Goal: Check status: Check status

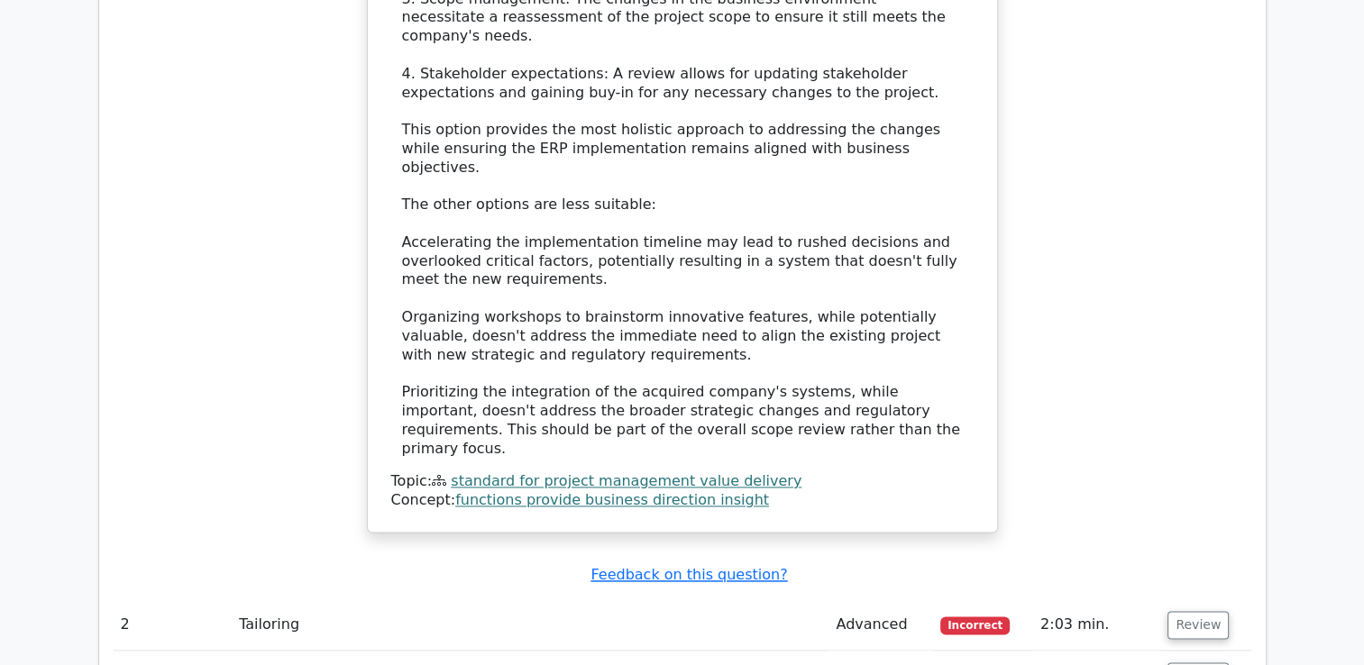
scroll to position [2615, 0]
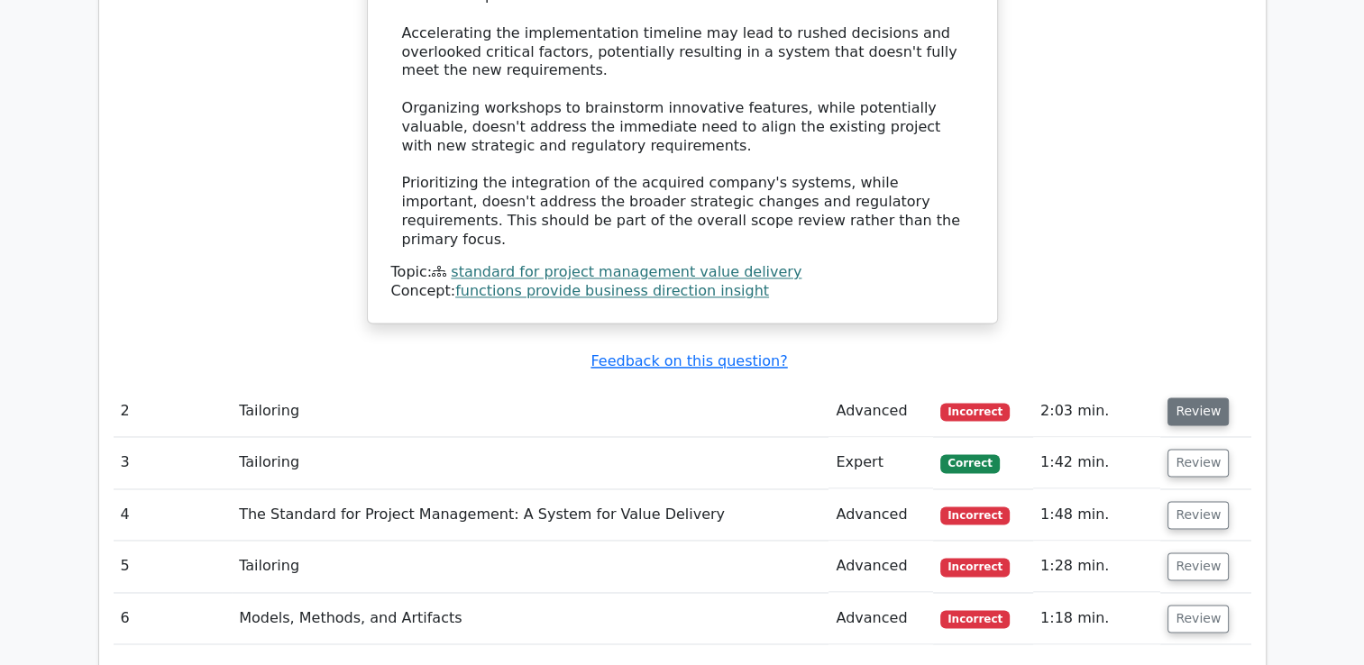
click at [1194, 398] on button "Review" at bounding box center [1198, 412] width 61 height 28
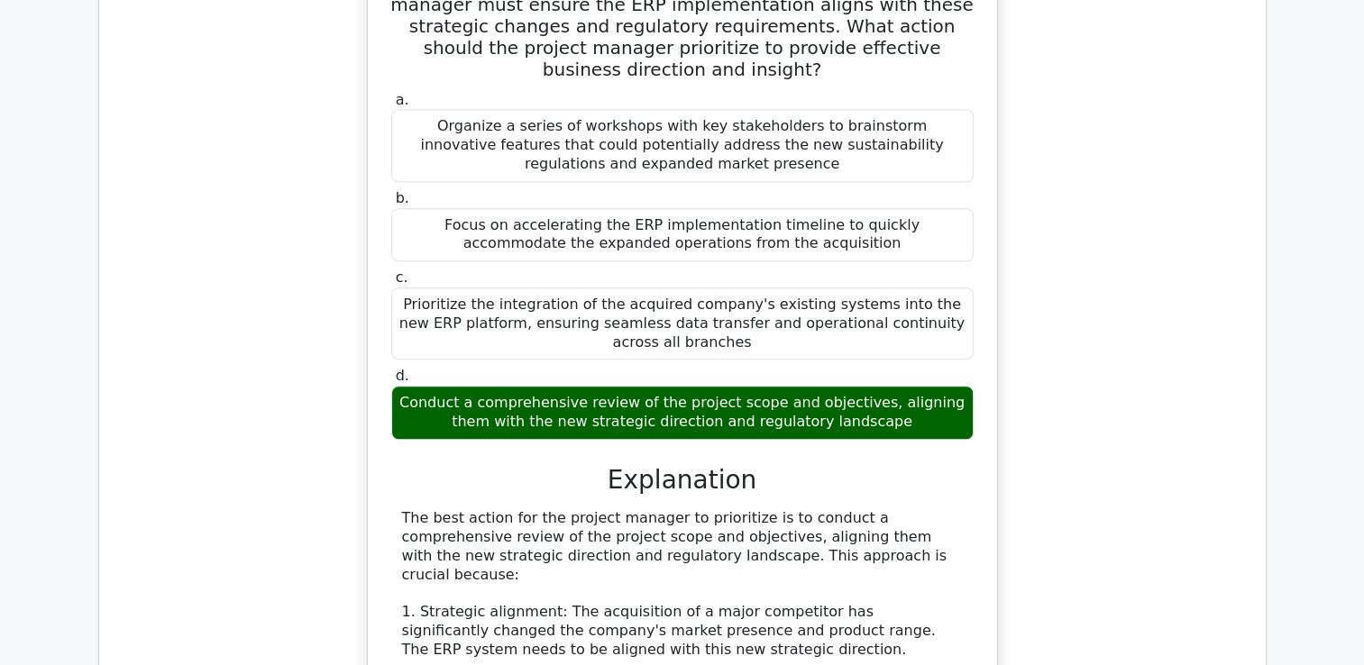
scroll to position [1172, 0]
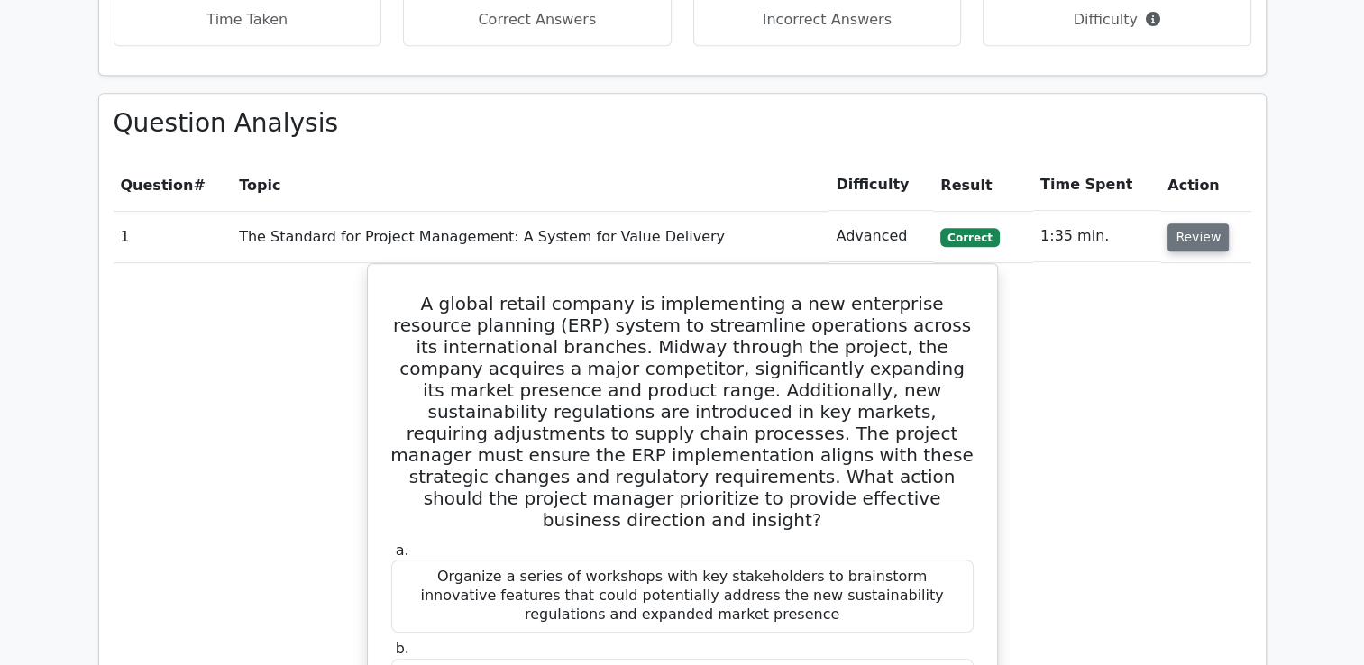
click at [1192, 224] on button "Review" at bounding box center [1198, 238] width 61 height 28
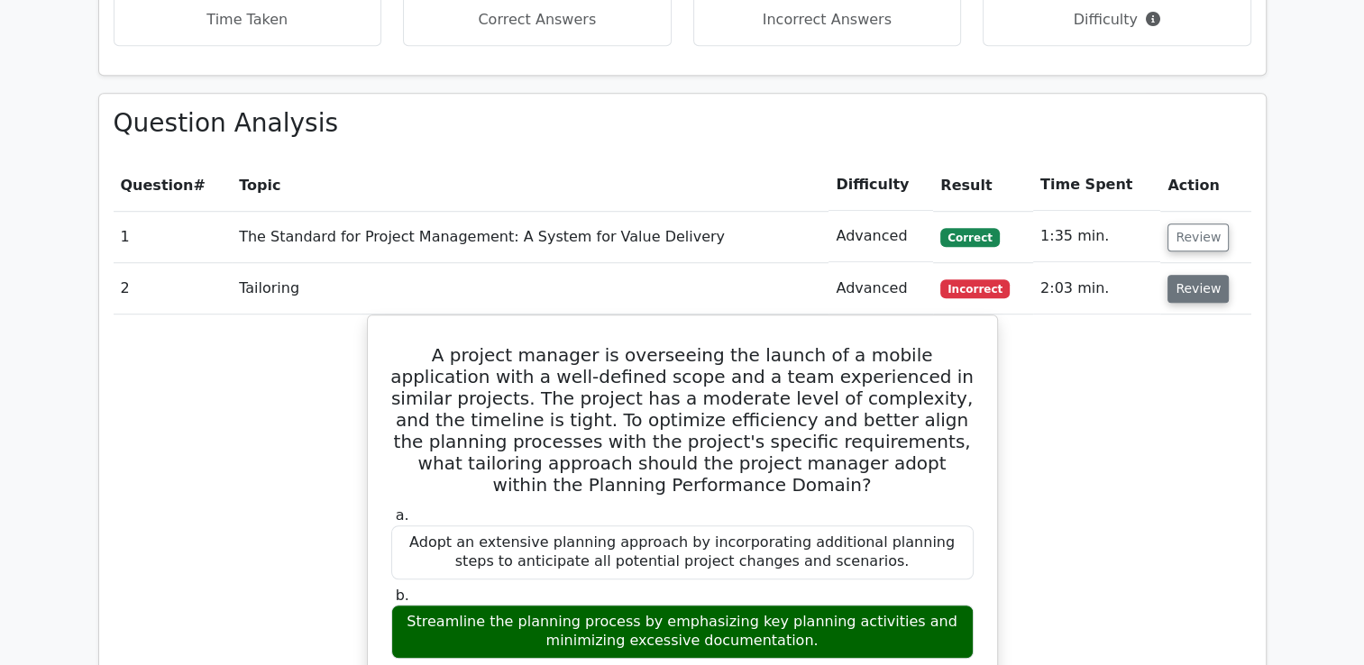
click at [1199, 275] on button "Review" at bounding box center [1198, 289] width 61 height 28
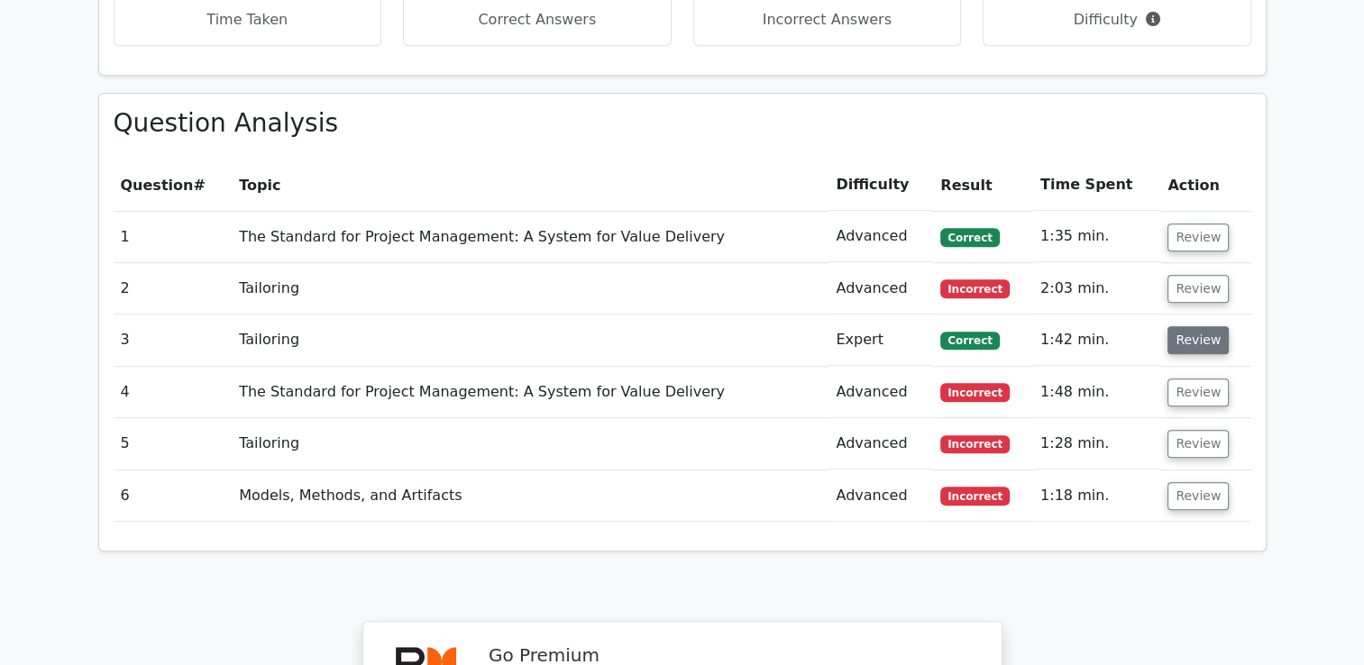
click at [1188, 326] on button "Review" at bounding box center [1198, 340] width 61 height 28
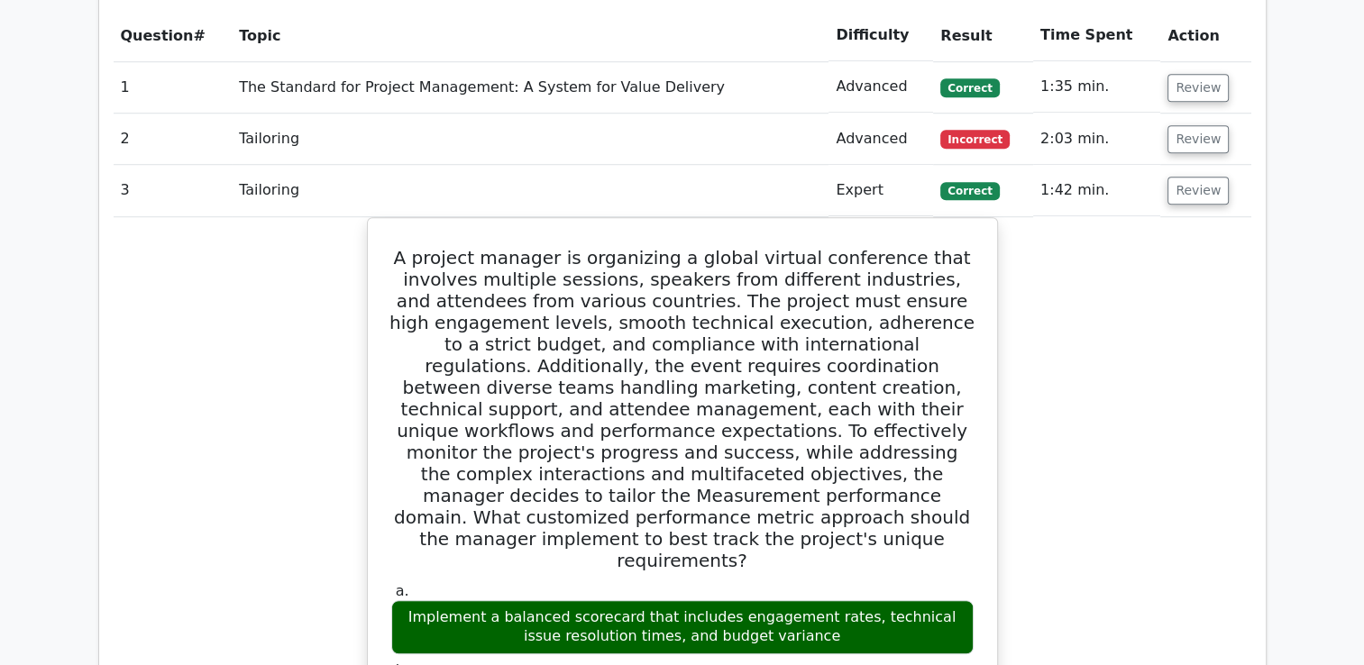
scroll to position [1082, 0]
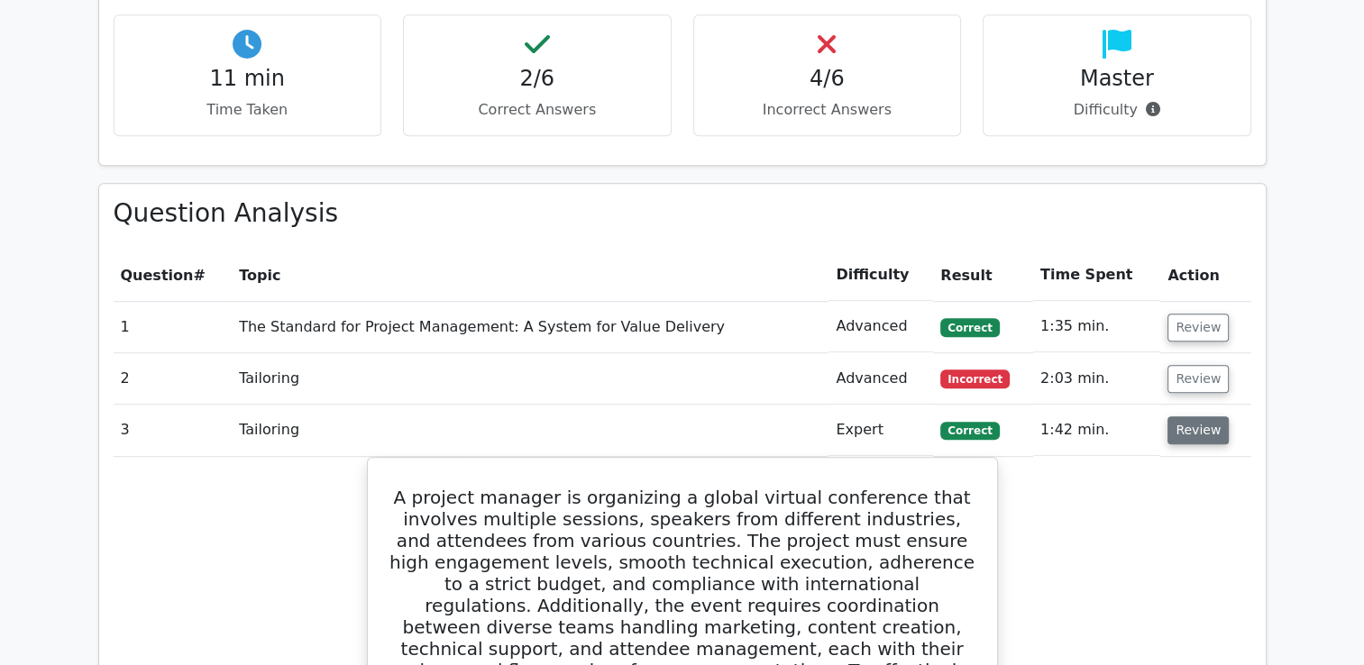
click at [1202, 417] on button "Review" at bounding box center [1198, 431] width 61 height 28
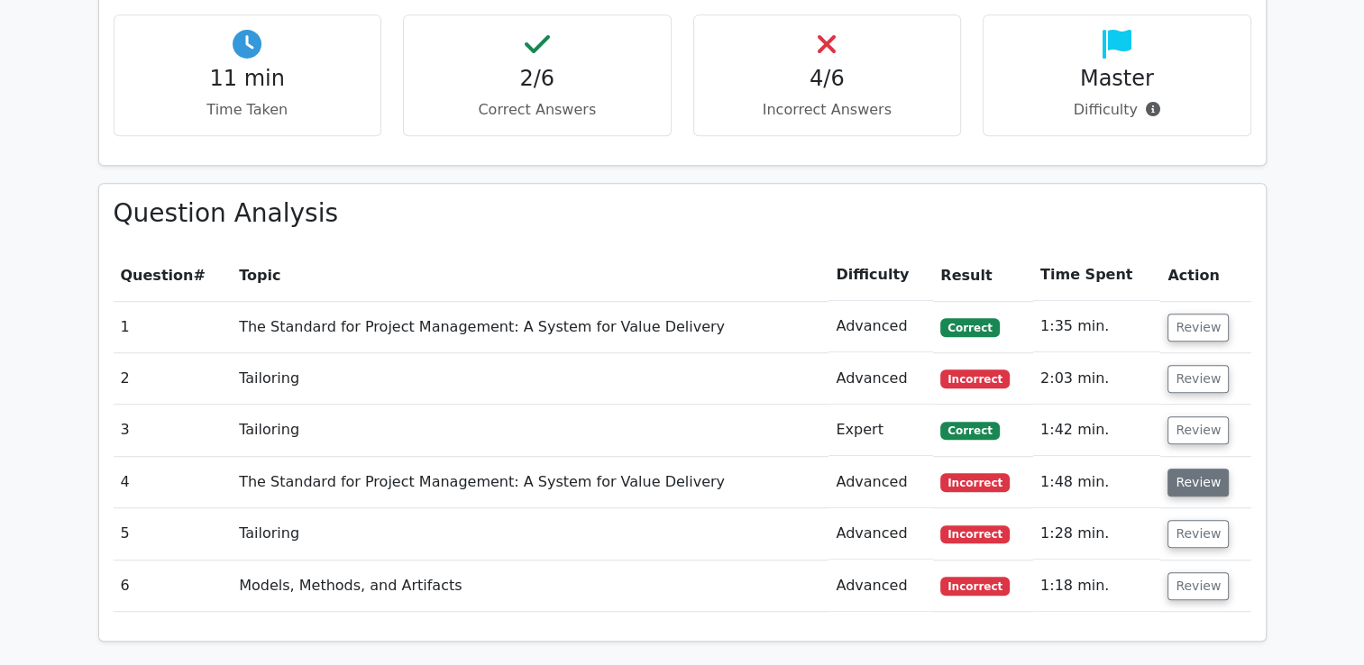
click at [1204, 469] on button "Review" at bounding box center [1198, 483] width 61 height 28
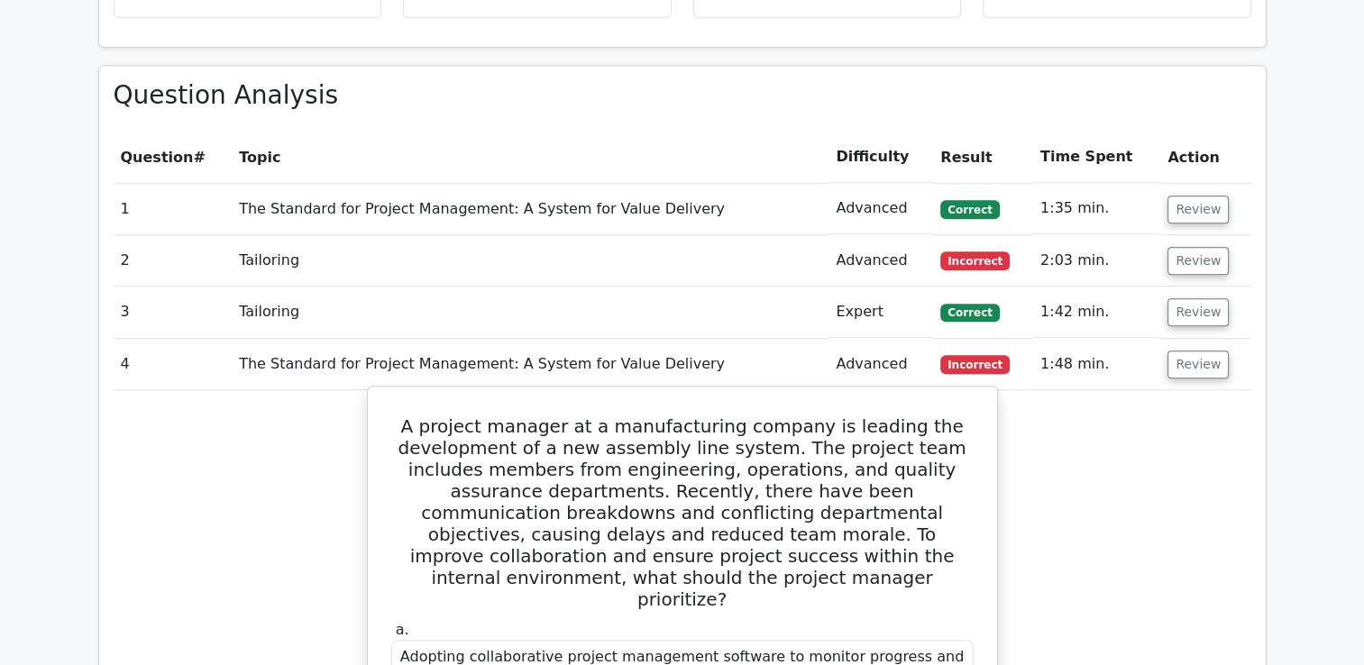
scroll to position [1172, 0]
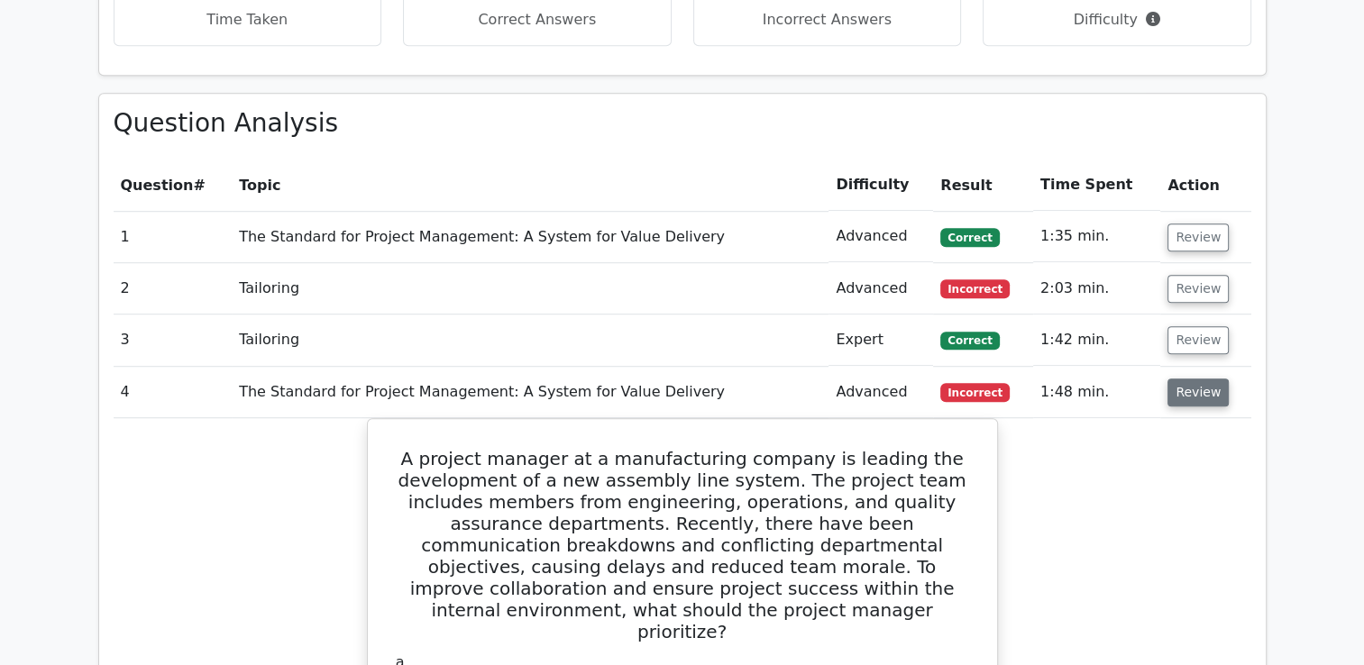
click at [1190, 379] on button "Review" at bounding box center [1198, 393] width 61 height 28
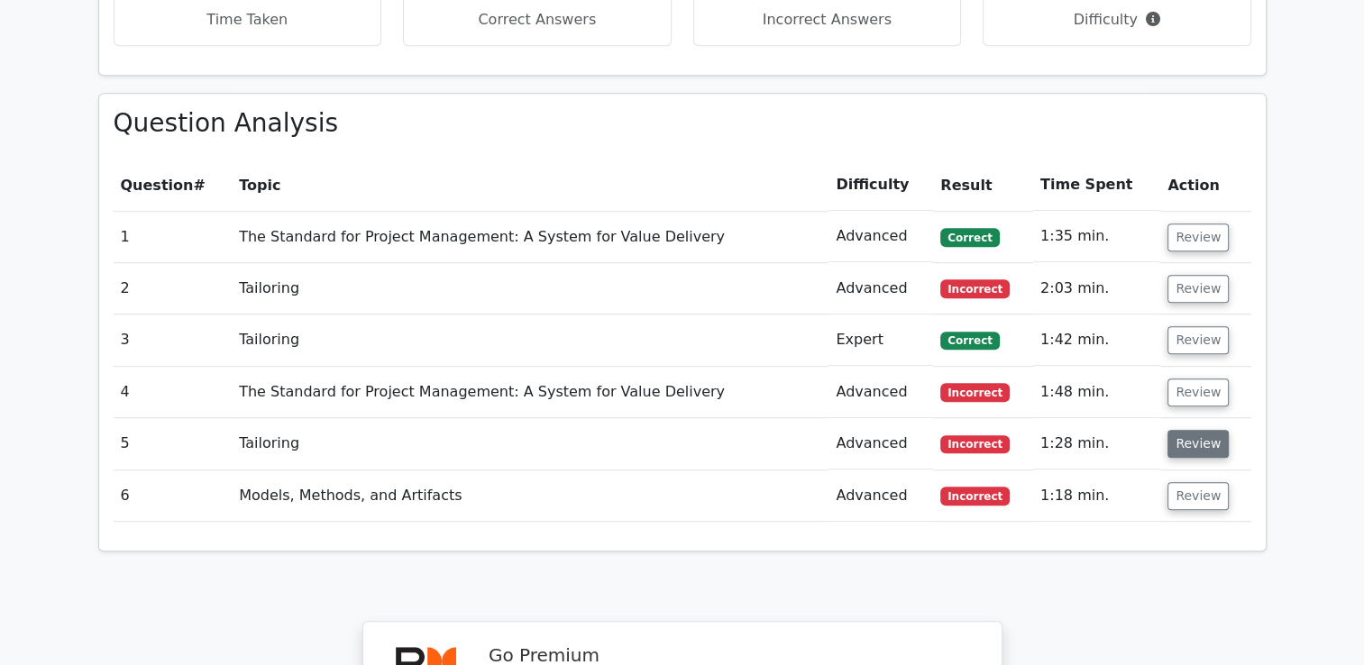
click at [1188, 430] on button "Review" at bounding box center [1198, 444] width 61 height 28
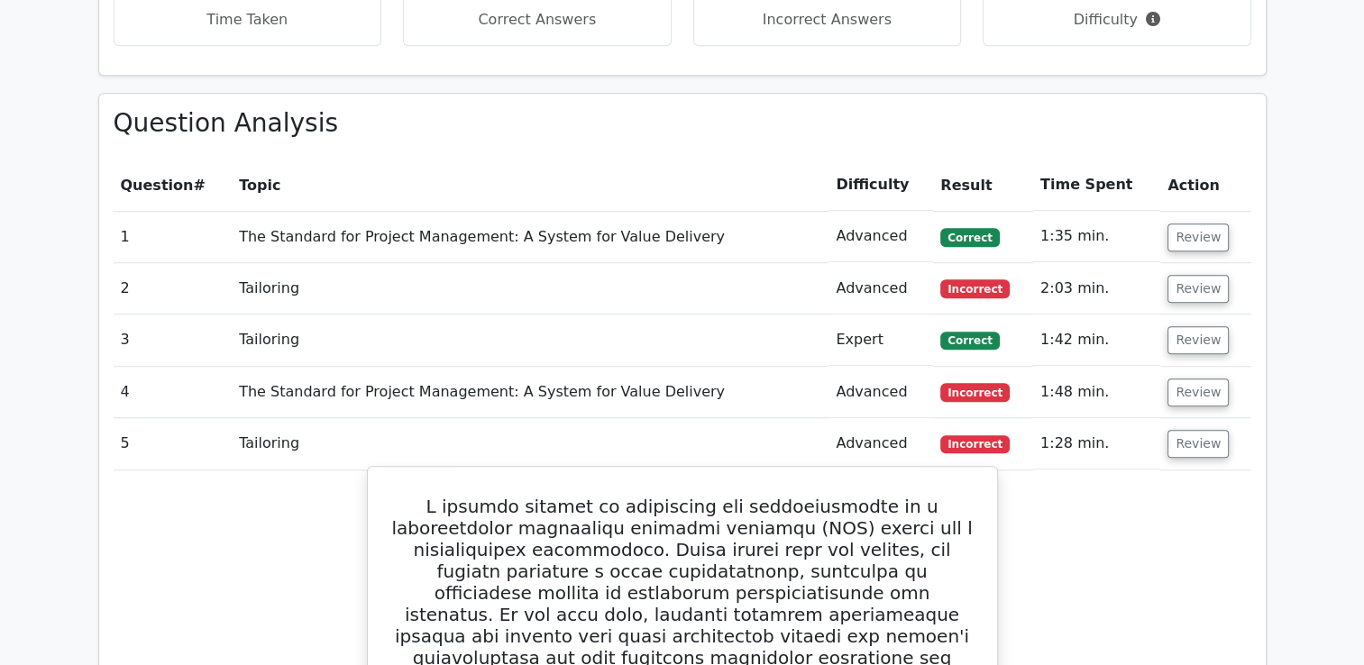
scroll to position [1353, 0]
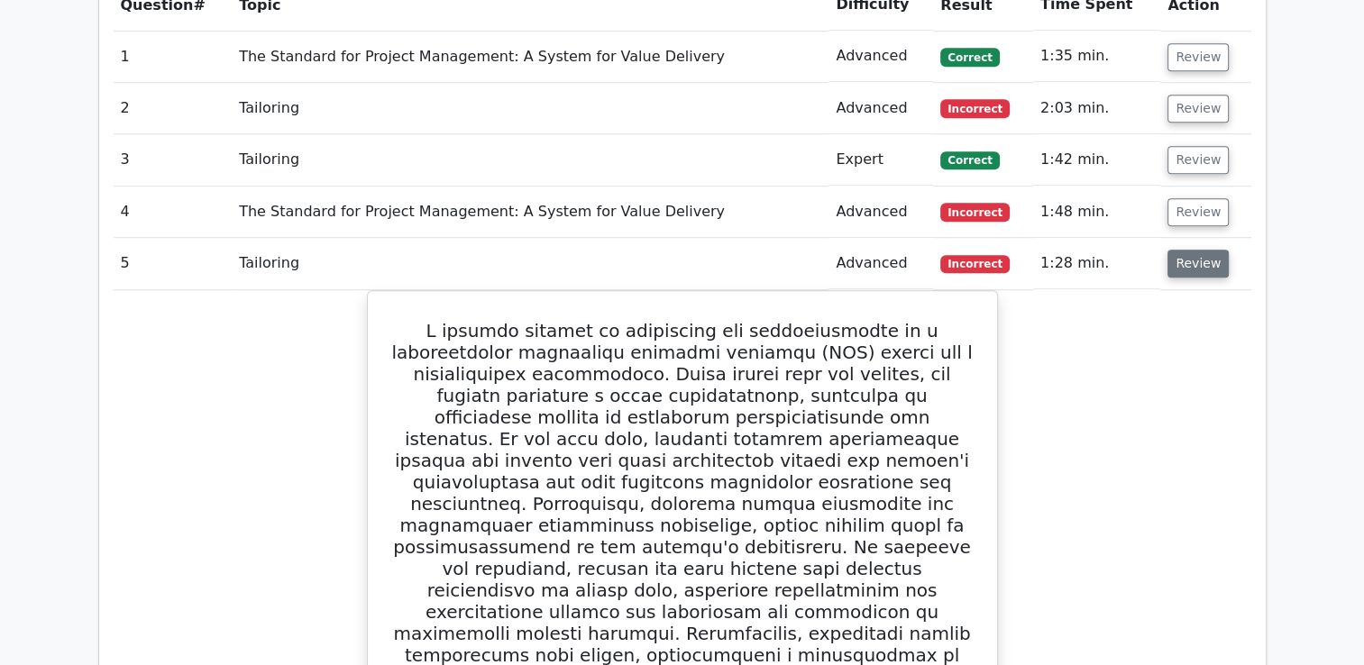
click at [1198, 250] on button "Review" at bounding box center [1198, 264] width 61 height 28
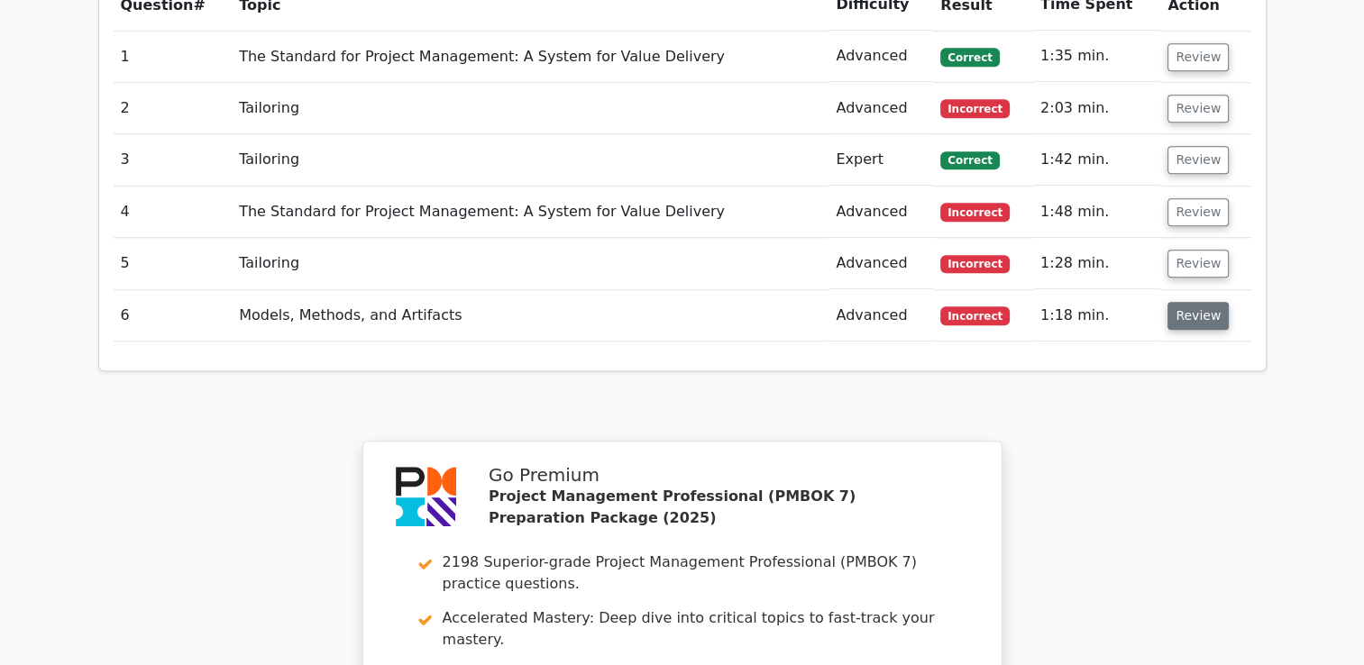
click at [1194, 302] on button "Review" at bounding box center [1198, 316] width 61 height 28
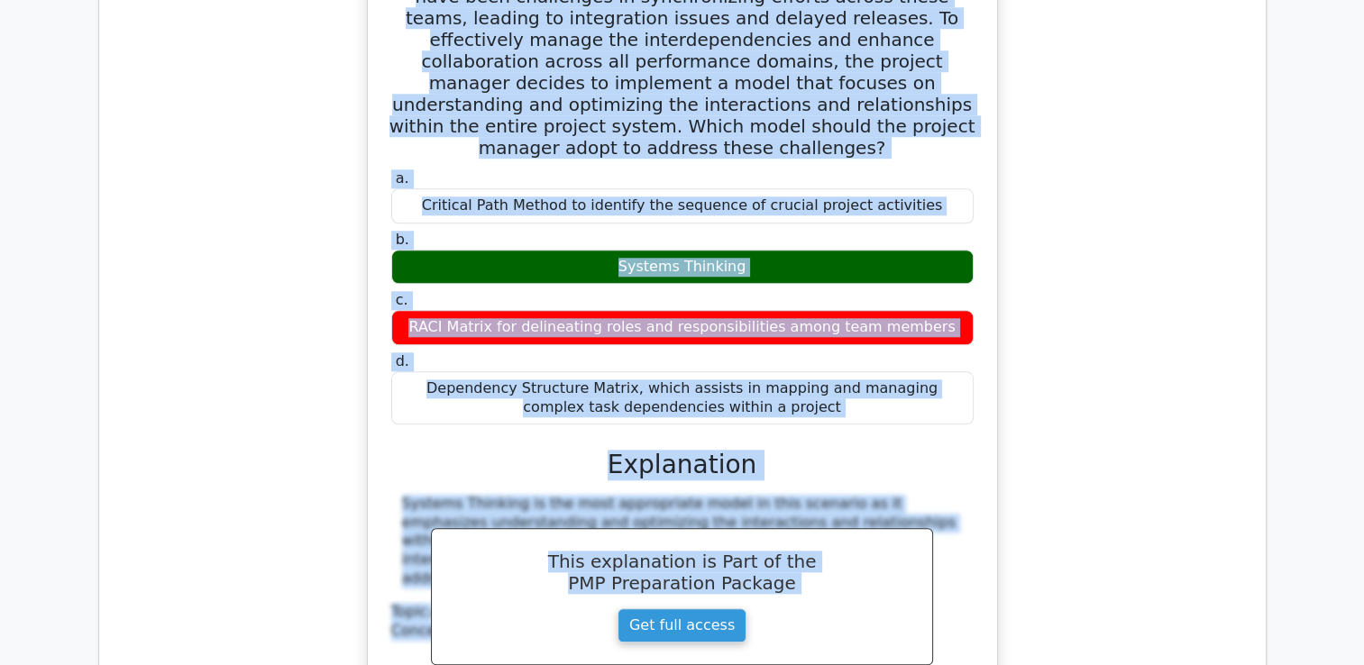
scroll to position [1811, 0]
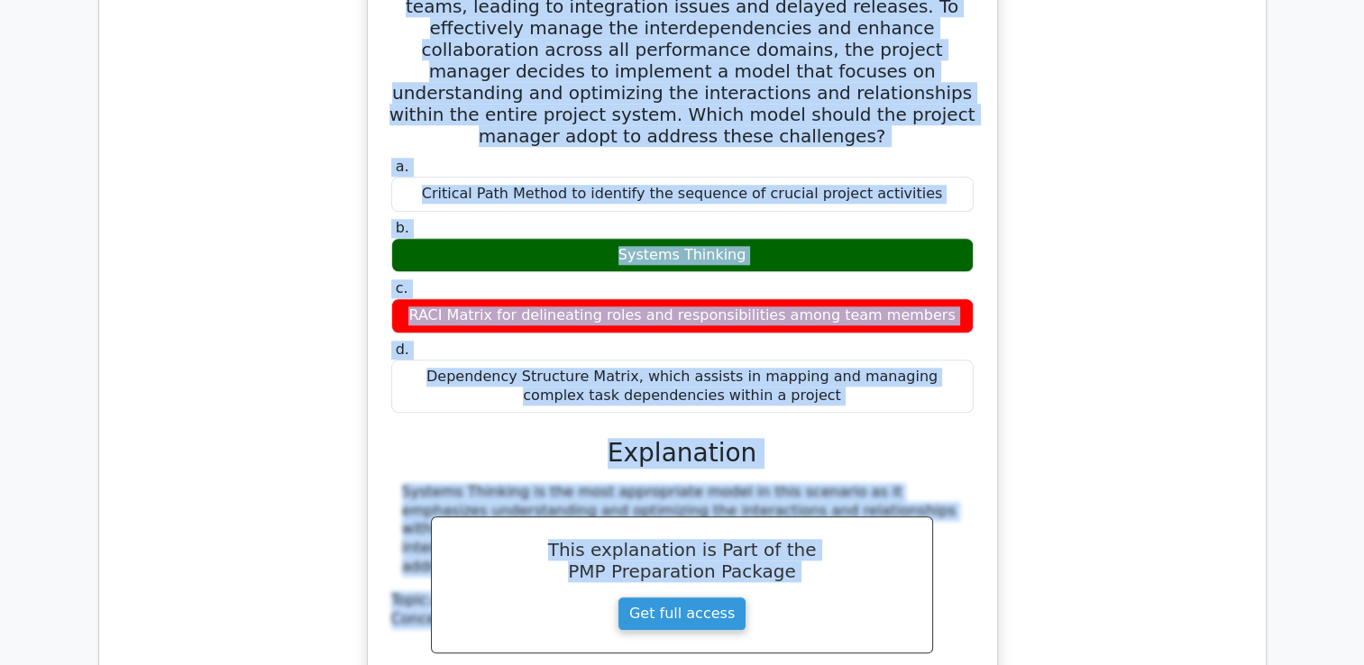
drag, startPoint x: 412, startPoint y: 155, endPoint x: 804, endPoint y: 327, distance: 428.4
click at [804, 327] on div "A project manager is overseeing a complex software development project involvin…" at bounding box center [682, 318] width 615 height 863
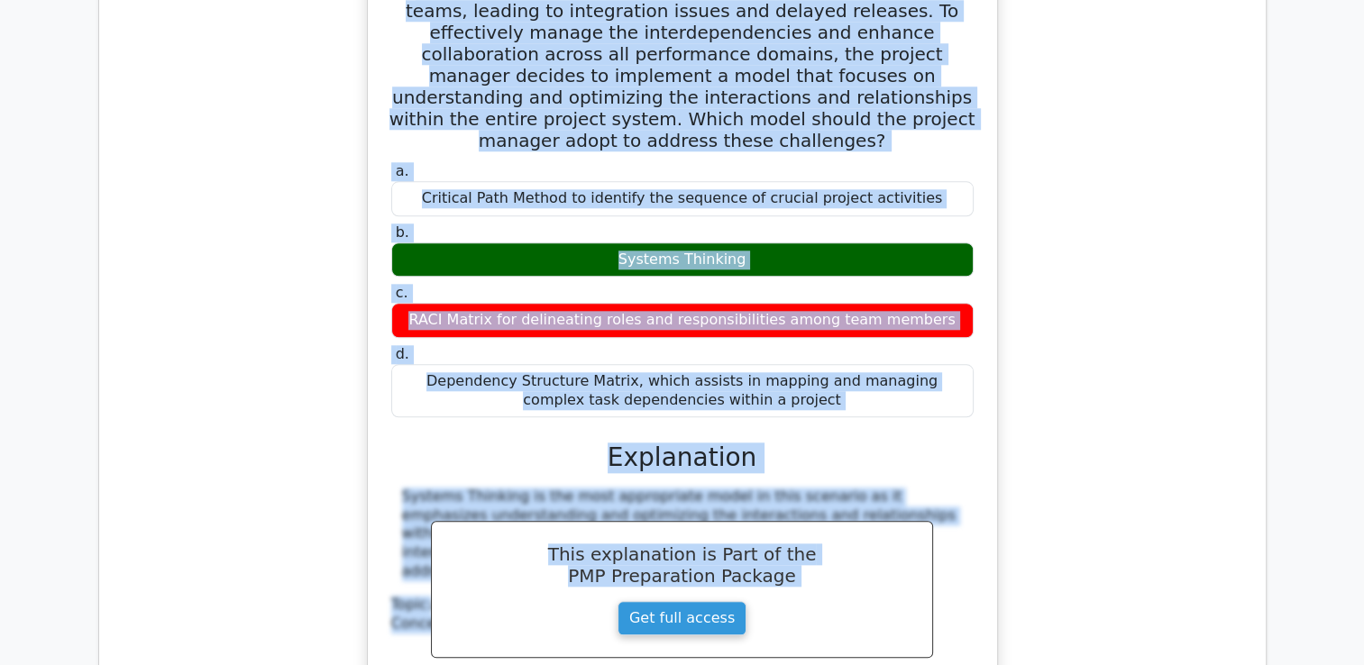
copy div "A project manager is overseeing a complex software development project involvin…"
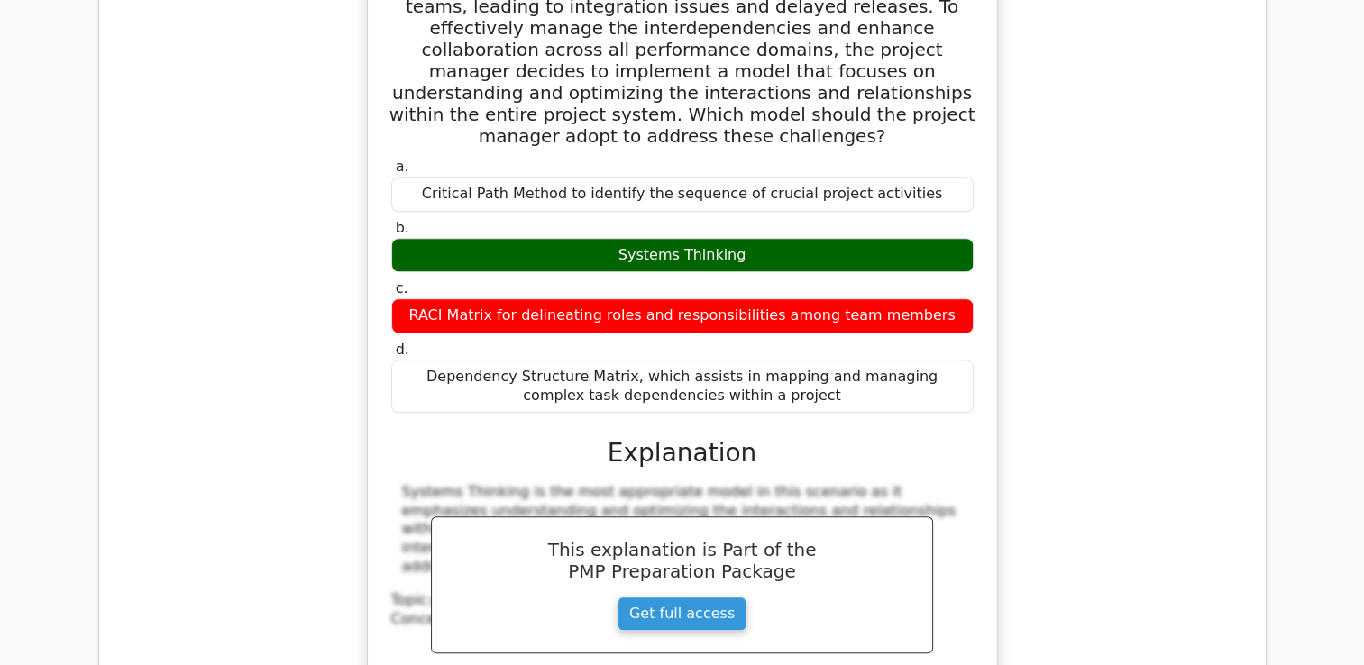
click at [826, 364] on div "a. Critical Path Method to identify the sequence of crucial project activities …" at bounding box center [683, 445] width 586 height 582
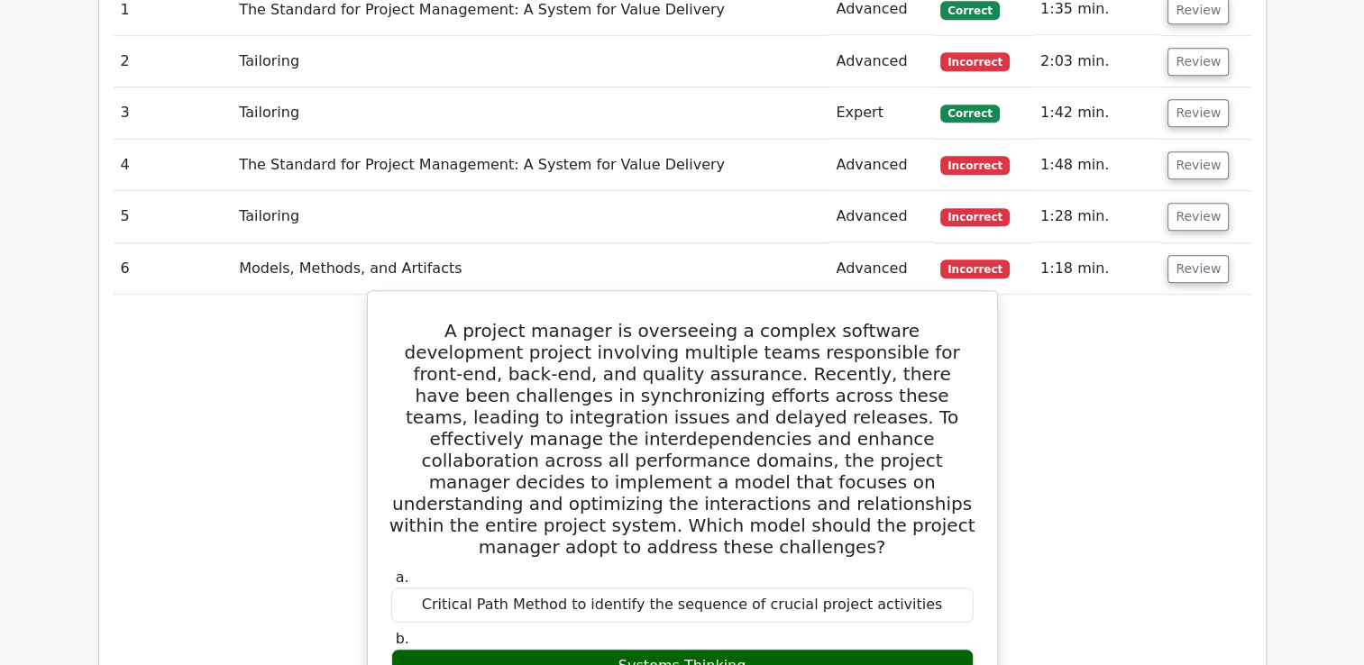
scroll to position [1378, 0]
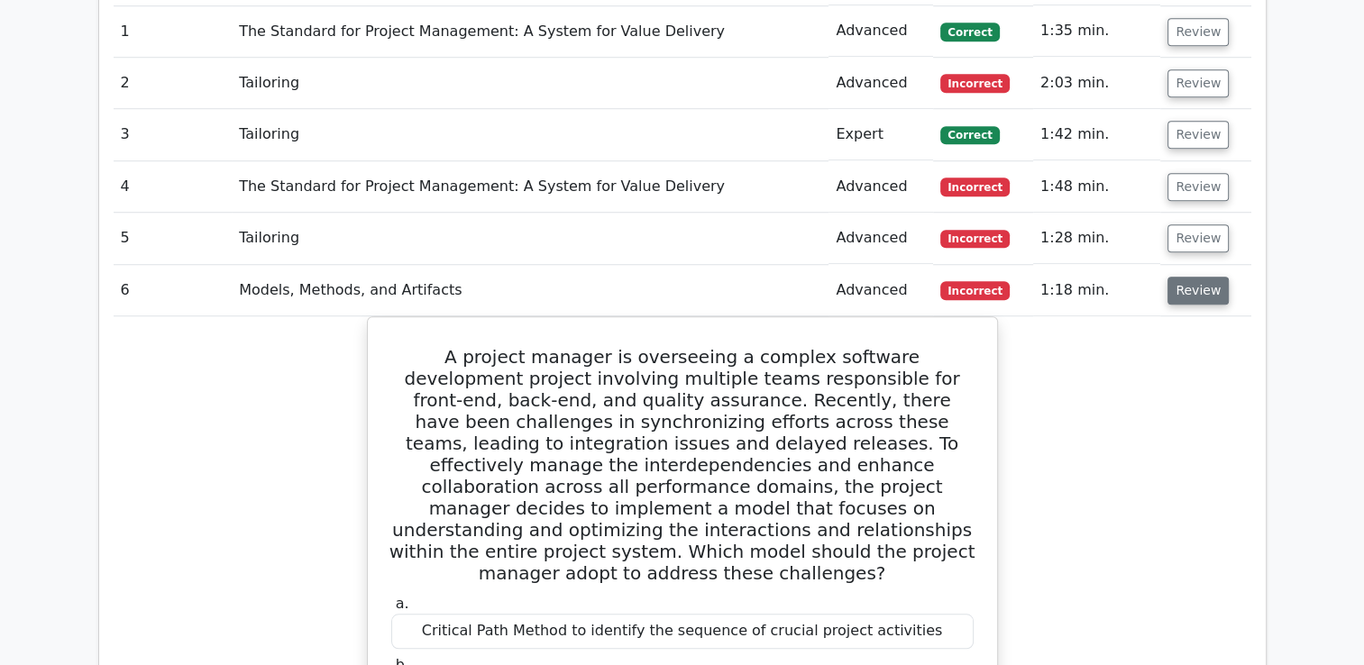
click at [1208, 277] on button "Review" at bounding box center [1198, 291] width 61 height 28
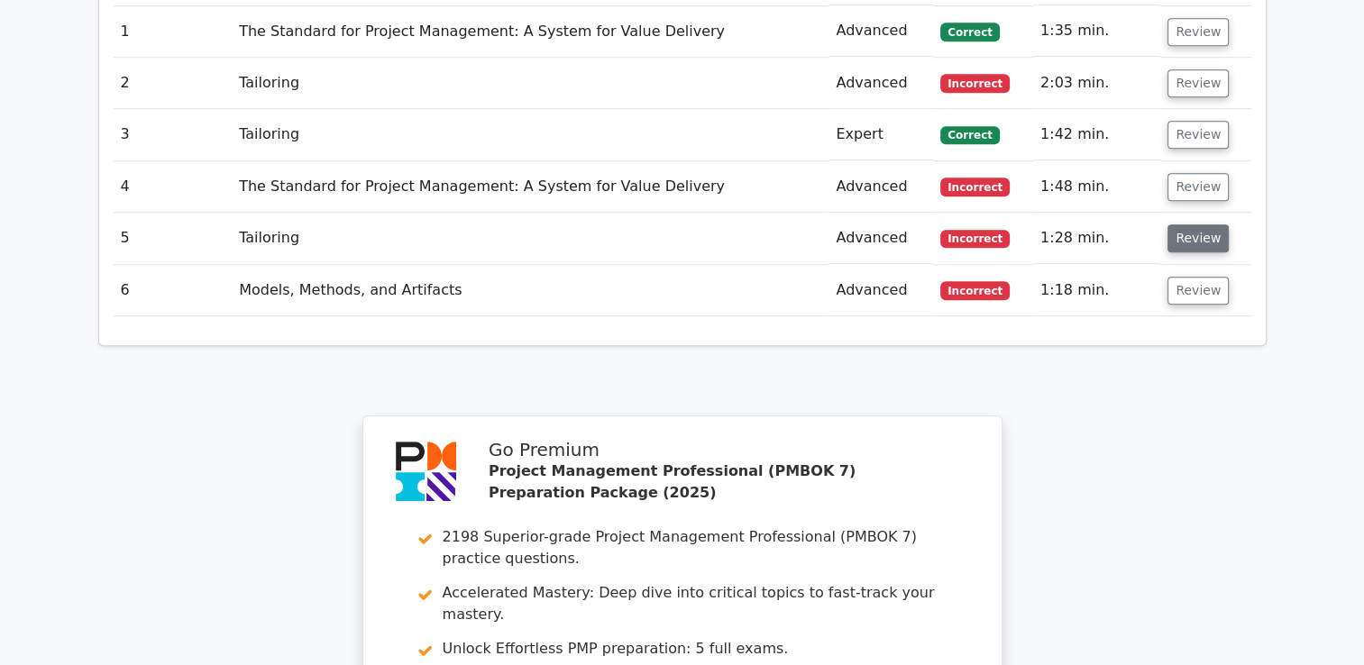
click at [1197, 225] on button "Review" at bounding box center [1198, 239] width 61 height 28
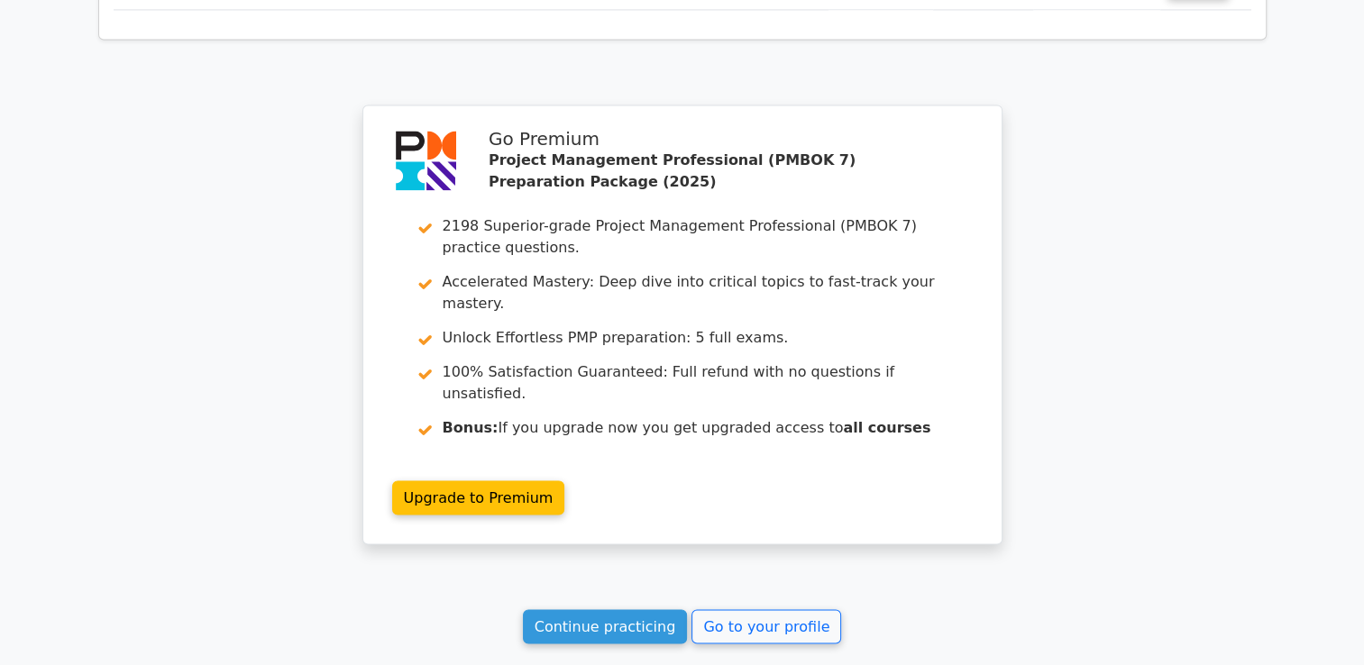
scroll to position [3019, 0]
